Goal: Check status

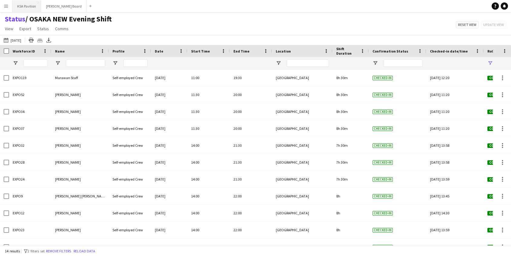
scroll to position [61, 0]
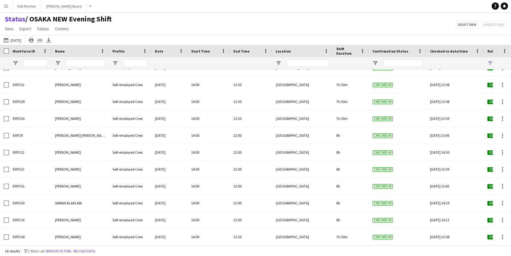
click at [8, 6] on app-icon "Menu" at bounding box center [6, 6] width 5 height 5
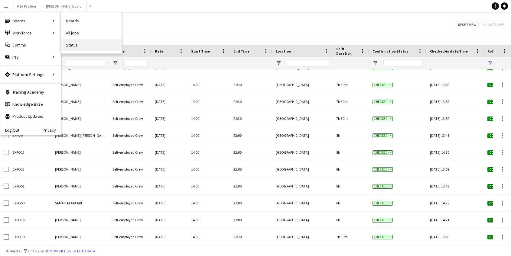
click at [77, 44] on link "Status" at bounding box center [91, 45] width 60 height 12
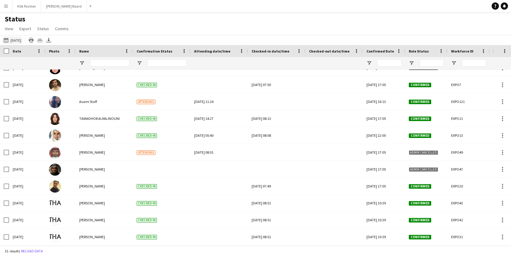
click at [13, 38] on button "[DATE] [DATE]" at bounding box center [12, 40] width 20 height 7
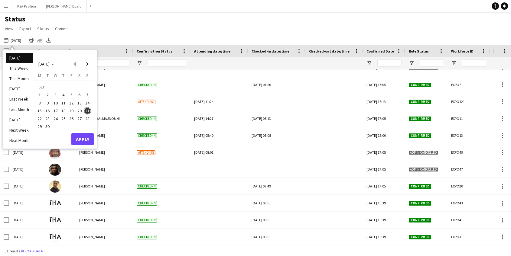
click at [95, 32] on div "Status View Views Default view New of [GEOGRAPHIC_DATA] view 2025 Morning [GEOG…" at bounding box center [255, 25] width 511 height 21
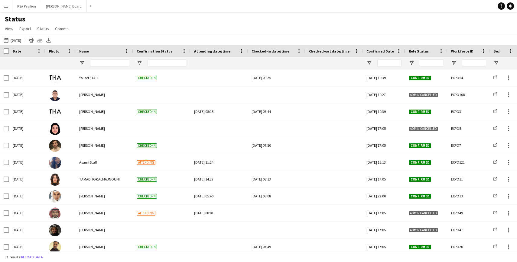
click at [4, 7] on app-icon "Menu" at bounding box center [6, 6] width 5 height 5
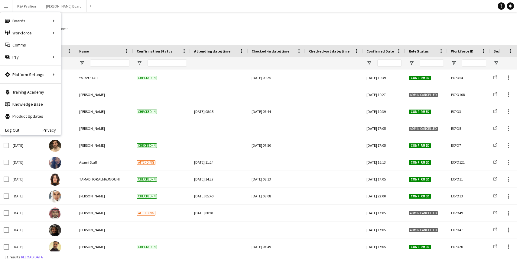
click at [77, 44] on div "[DATE] [DATE] [DATE] This Week This Month [DATE] Last Week Last Month [DATE] Ne…" at bounding box center [258, 40] width 517 height 10
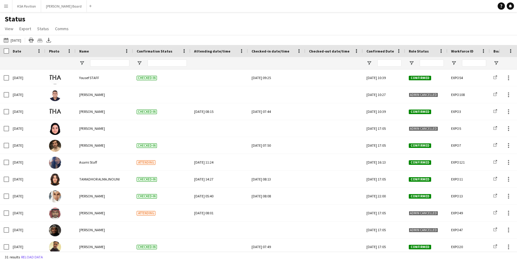
click at [5, 8] on button "Menu" at bounding box center [6, 6] width 12 height 12
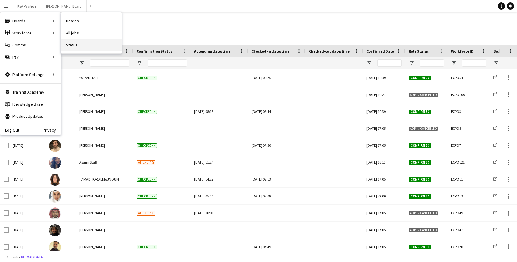
click at [86, 43] on link "Status" at bounding box center [91, 45] width 60 height 12
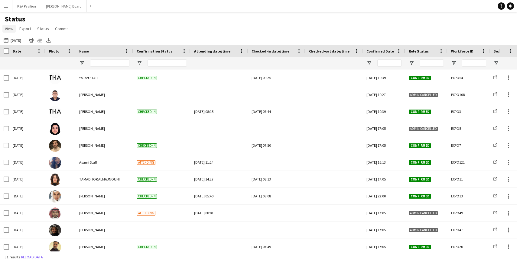
click at [11, 30] on span "View" at bounding box center [9, 28] width 8 height 5
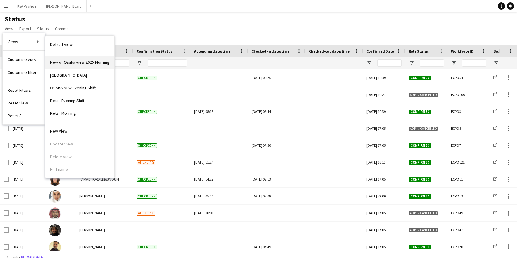
click at [91, 66] on link "New of Osaka view 2025 Morning" at bounding box center [79, 62] width 69 height 13
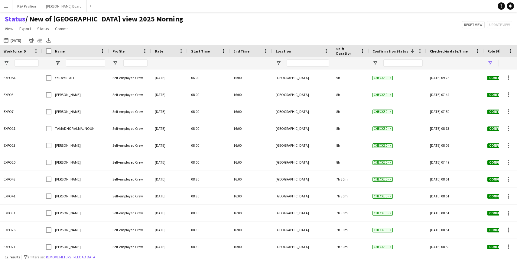
type input "**********"
click at [15, 40] on button "[DATE] [DATE]" at bounding box center [12, 40] width 20 height 7
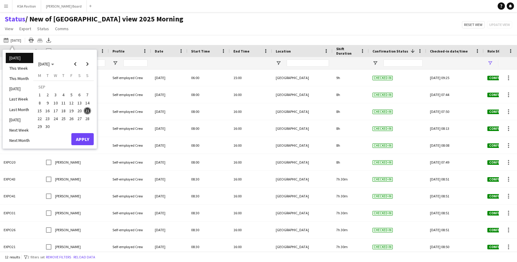
click at [41, 118] on span "22" at bounding box center [39, 118] width 7 height 7
click at [82, 136] on button "Apply" at bounding box center [82, 139] width 22 height 12
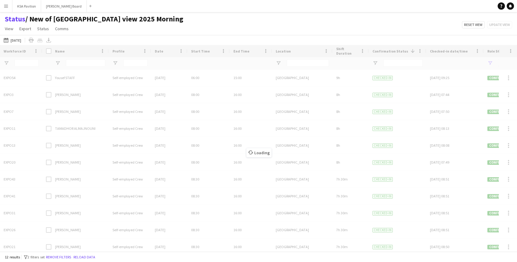
type input "**********"
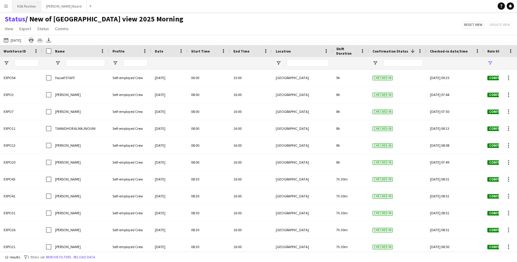
click at [21, 5] on button "KSA Pavilion Close" at bounding box center [26, 6] width 29 height 12
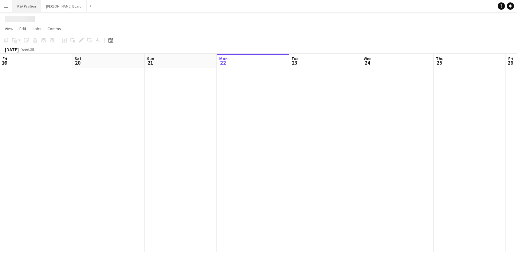
scroll to position [0, 144]
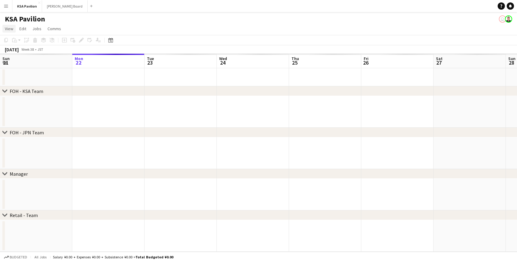
click at [7, 29] on span "View" at bounding box center [9, 28] width 8 height 5
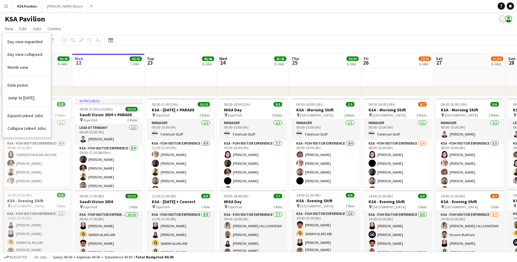
click at [8, 5] on app-icon "Menu" at bounding box center [6, 6] width 5 height 5
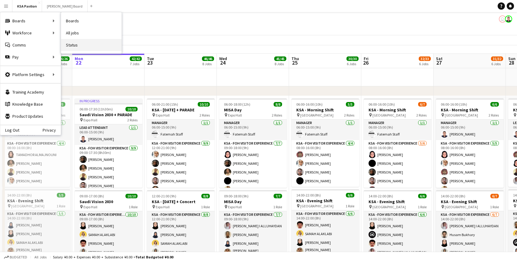
click at [71, 43] on link "Status" at bounding box center [91, 45] width 60 height 12
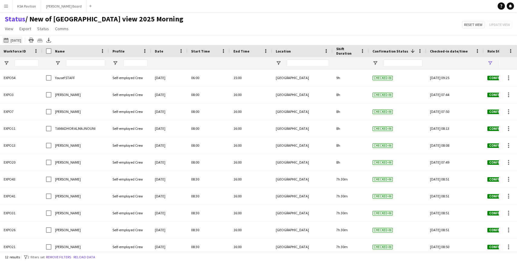
click at [22, 39] on button "Yesterday Yesterday" at bounding box center [12, 40] width 20 height 7
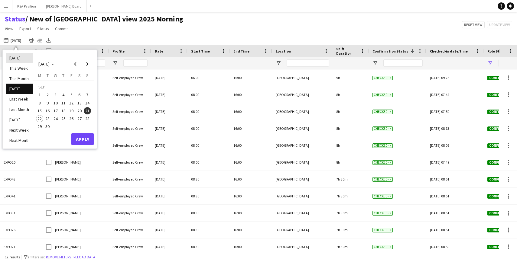
click at [18, 56] on li "[DATE]" at bounding box center [19, 58] width 27 height 10
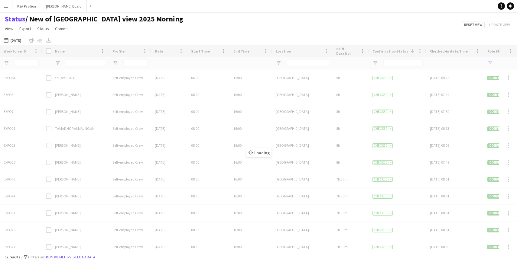
type input "**********"
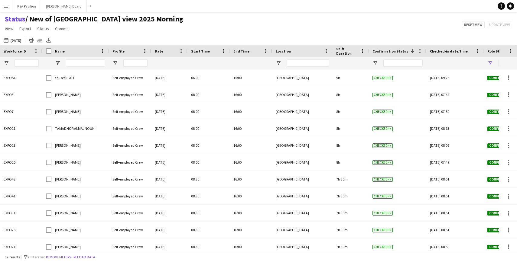
click at [23, 36] on div "22-09-2025 to 28-09-2025 Yesterday Today This Week This Month Yesterday Last We…" at bounding box center [258, 40] width 517 height 10
click at [20, 41] on button "22-09-2025 to 28-09-2025 Yesterday" at bounding box center [12, 40] width 20 height 7
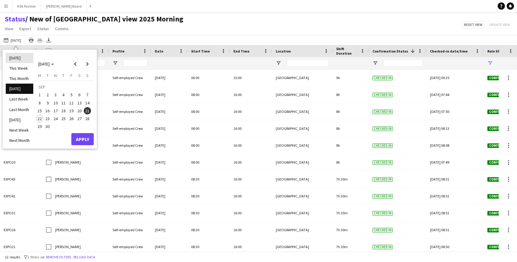
click at [19, 53] on li "[DATE]" at bounding box center [19, 58] width 27 height 10
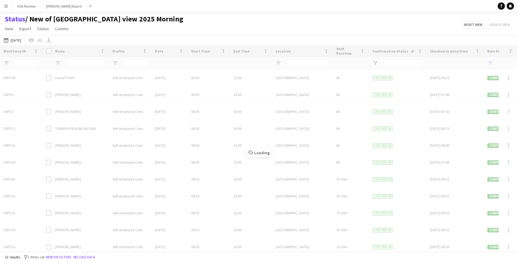
type input "**********"
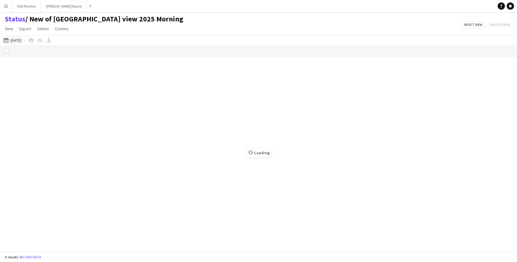
click at [21, 39] on button "22-09-2025 to 28-09-2025 Yesterday" at bounding box center [12, 40] width 20 height 7
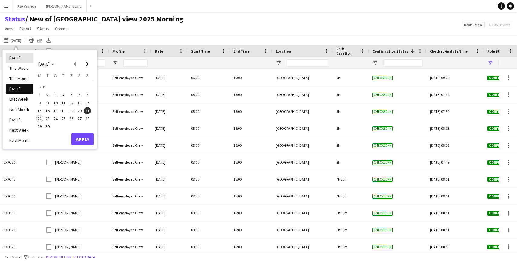
click at [22, 59] on li "[DATE]" at bounding box center [19, 58] width 27 height 10
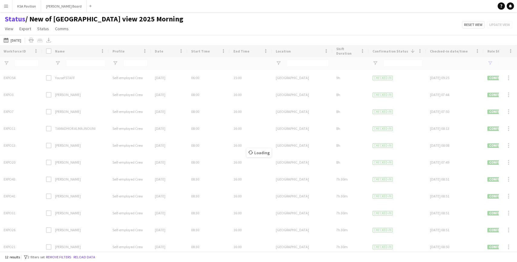
type input "**********"
